Goal: Task Accomplishment & Management: Manage account settings

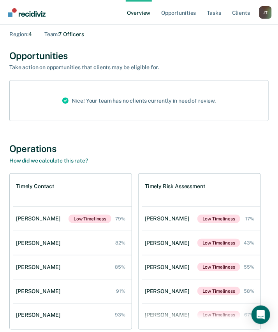
scroll to position [73, 0]
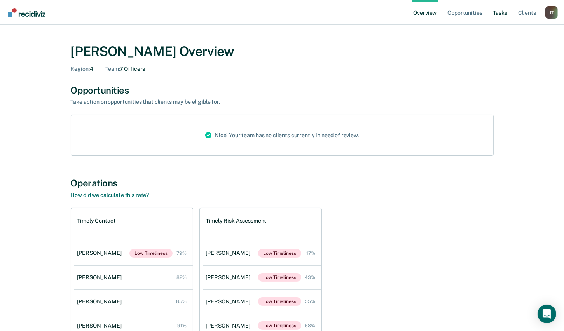
click at [498, 12] on link "Tasks" at bounding box center [500, 12] width 17 height 25
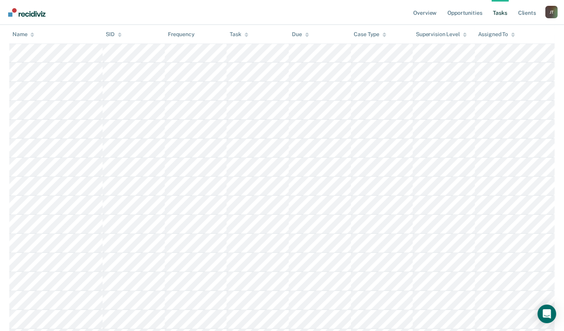
scroll to position [3036, 0]
click at [490, 31] on div "Assigned To" at bounding box center [496, 34] width 37 height 7
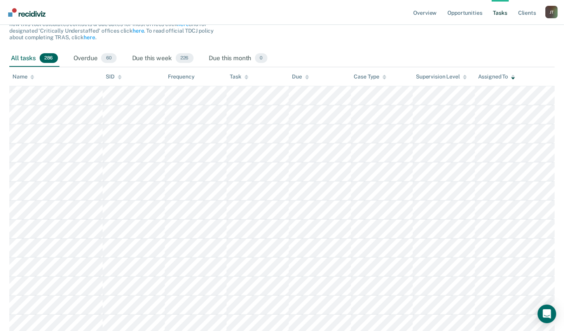
scroll to position [111, 0]
click at [150, 56] on div "Due this week 226" at bounding box center [163, 57] width 65 height 17
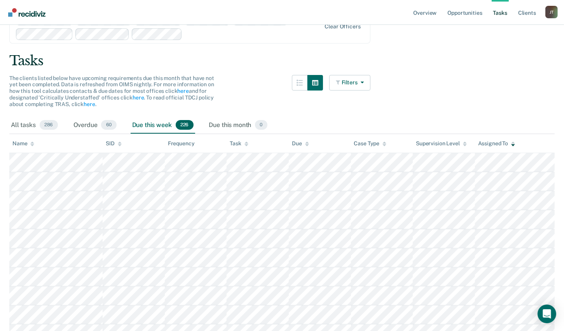
scroll to position [61, 0]
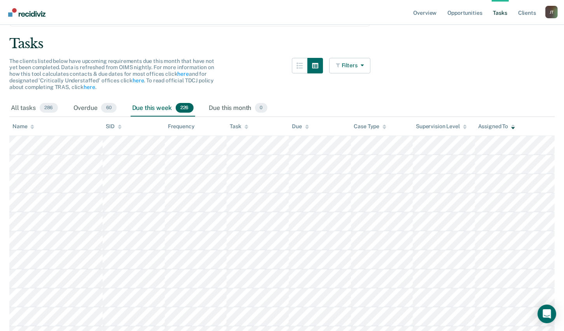
click at [26, 14] on img "Go to Recidiviz Home" at bounding box center [26, 12] width 37 height 9
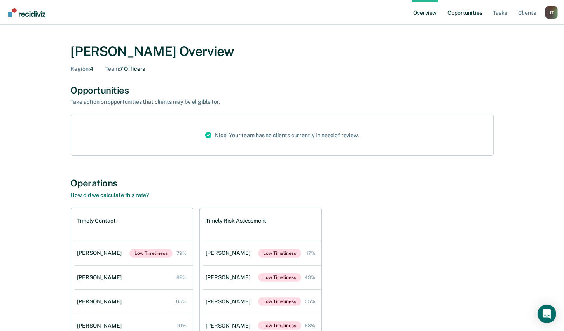
click at [479, 14] on link "Opportunities" at bounding box center [465, 12] width 38 height 25
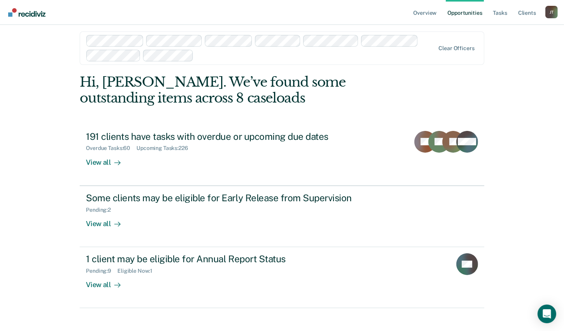
scroll to position [14, 0]
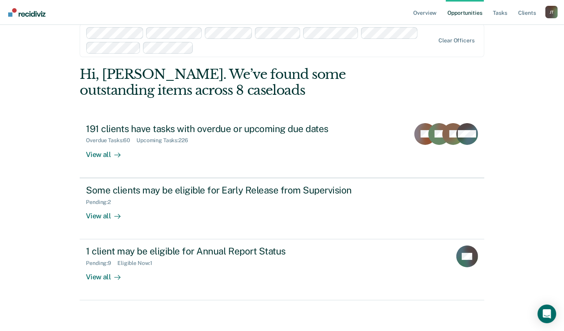
click at [44, 10] on img "Go to Recidiviz Home" at bounding box center [26, 12] width 37 height 9
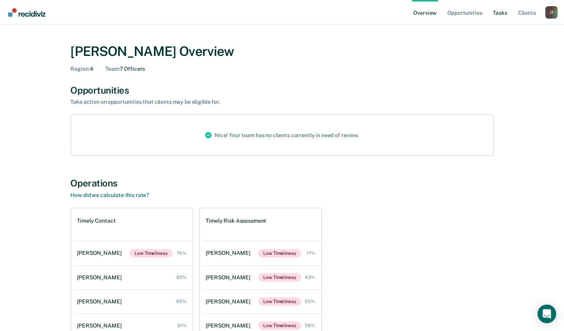
click at [499, 8] on link "Tasks" at bounding box center [500, 12] width 17 height 25
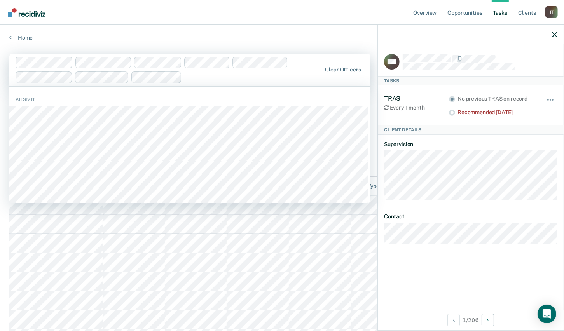
click at [314, 82] on div at bounding box center [169, 70] width 307 height 26
click at [350, 36] on link "Home" at bounding box center [281, 37] width 545 height 7
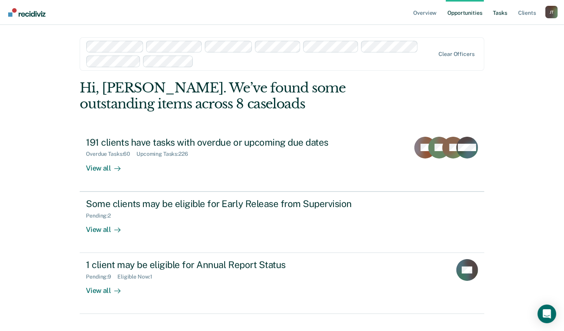
click at [503, 21] on link "Tasks" at bounding box center [500, 12] width 17 height 25
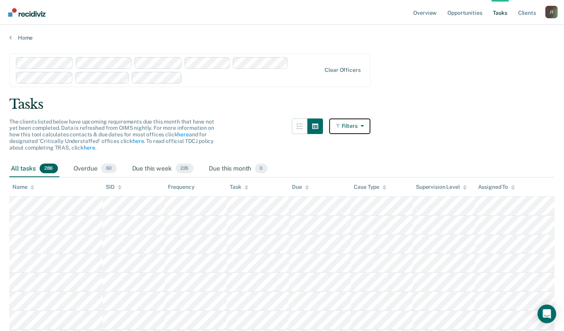
click at [346, 124] on button "Filters" at bounding box center [349, 127] width 41 height 16
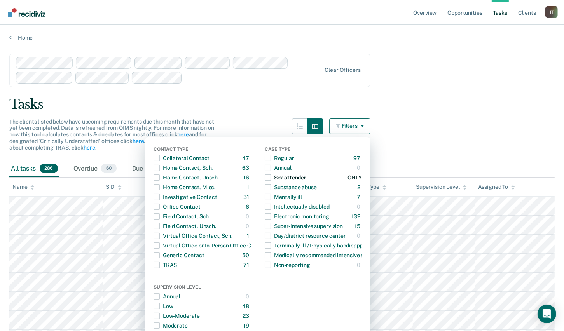
click at [289, 178] on div "Sex offender" at bounding box center [286, 177] width 42 height 12
click at [341, 98] on div "Tasks" at bounding box center [281, 104] width 545 height 16
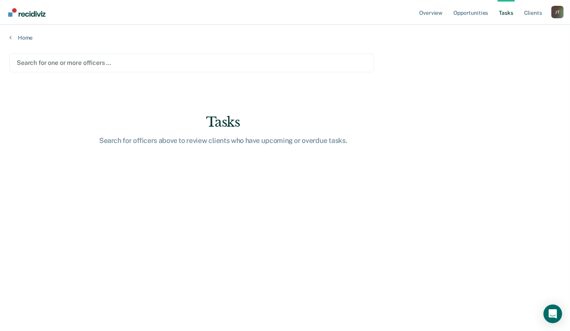
click at [30, 11] on img "Go to Recidiviz Home" at bounding box center [26, 12] width 37 height 9
